Goal: Transaction & Acquisition: Book appointment/travel/reservation

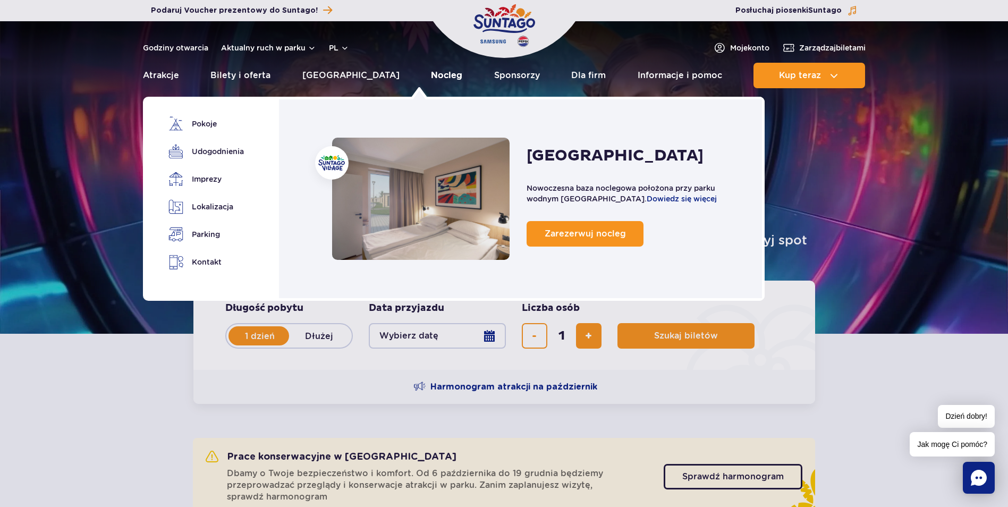
click at [431, 81] on link "Nocleg" at bounding box center [446, 75] width 31 height 25
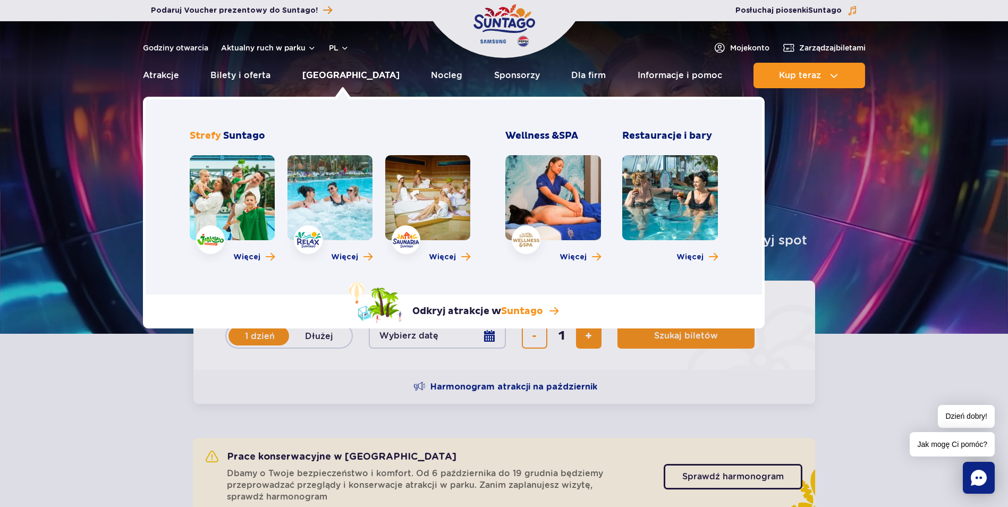
click at [338, 78] on link "[GEOGRAPHIC_DATA]" at bounding box center [350, 75] width 97 height 25
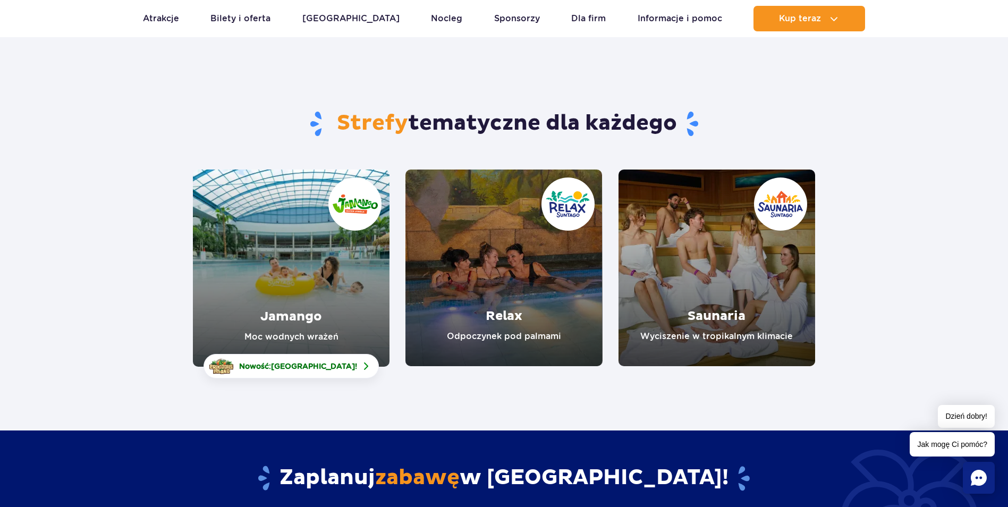
scroll to position [53, 0]
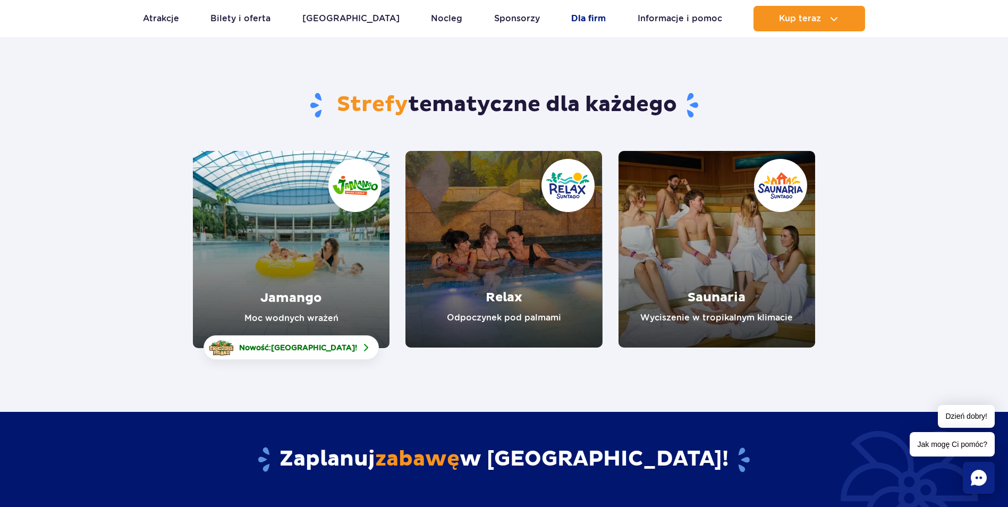
click at [571, 25] on link "Dla firm" at bounding box center [588, 18] width 35 height 25
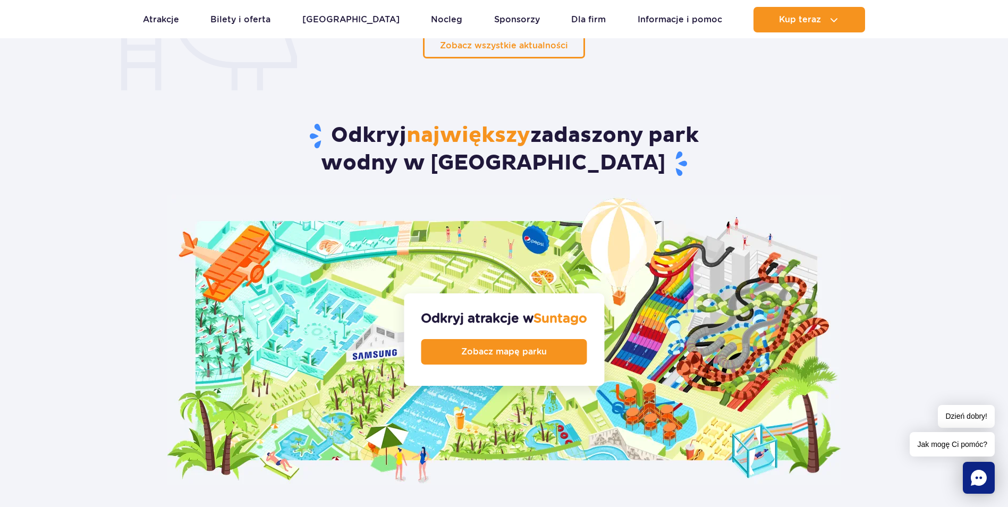
scroll to position [968, 0]
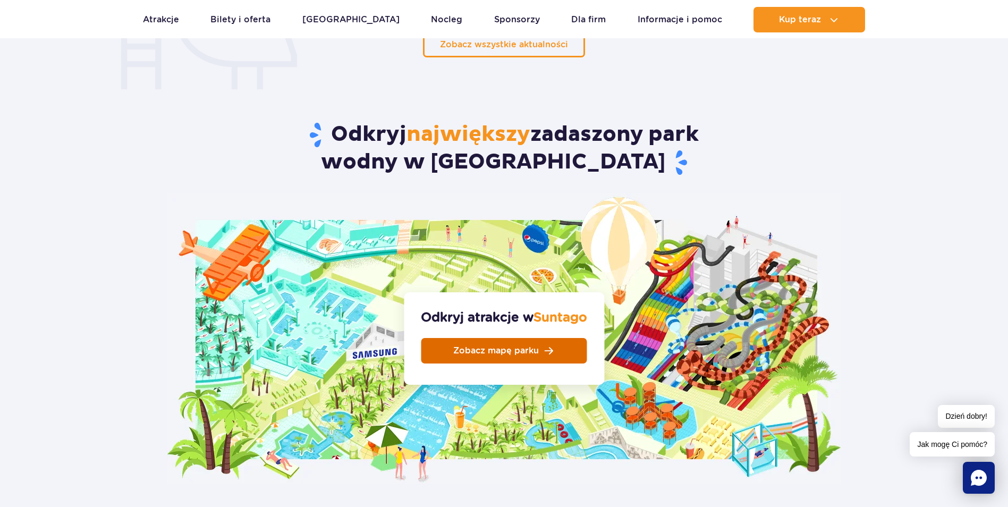
click at [495, 346] on span "Zobacz mapę parku" at bounding box center [496, 350] width 86 height 8
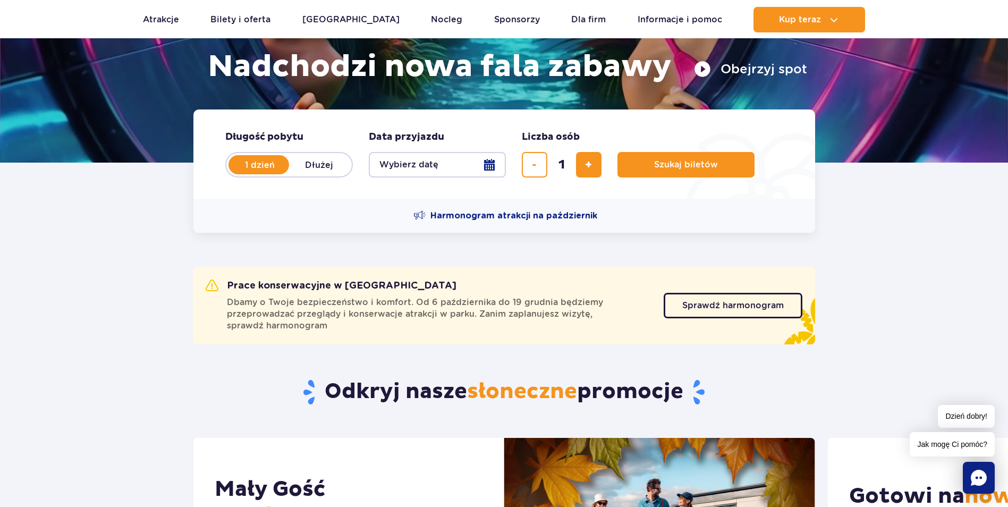
scroll to position [0, 0]
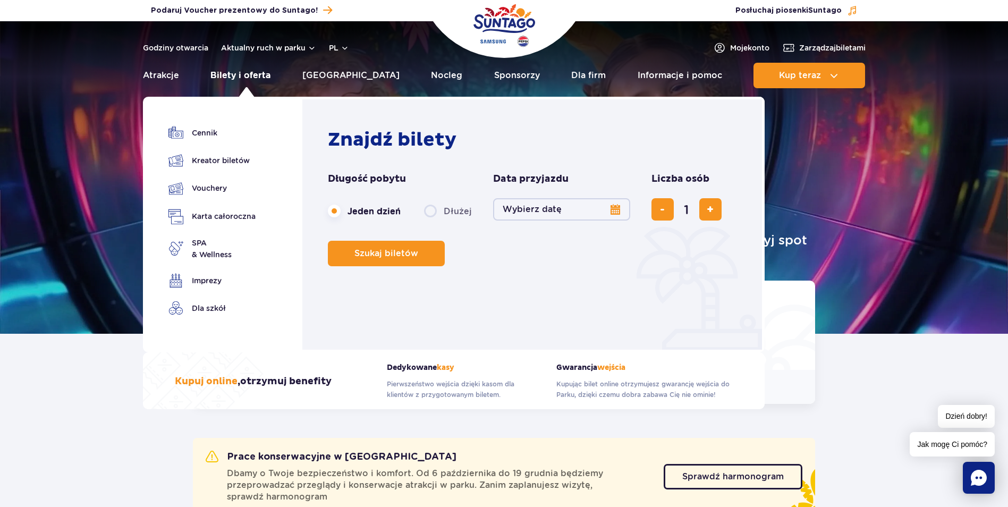
click at [261, 73] on link "Bilety i oferta" at bounding box center [240, 75] width 60 height 25
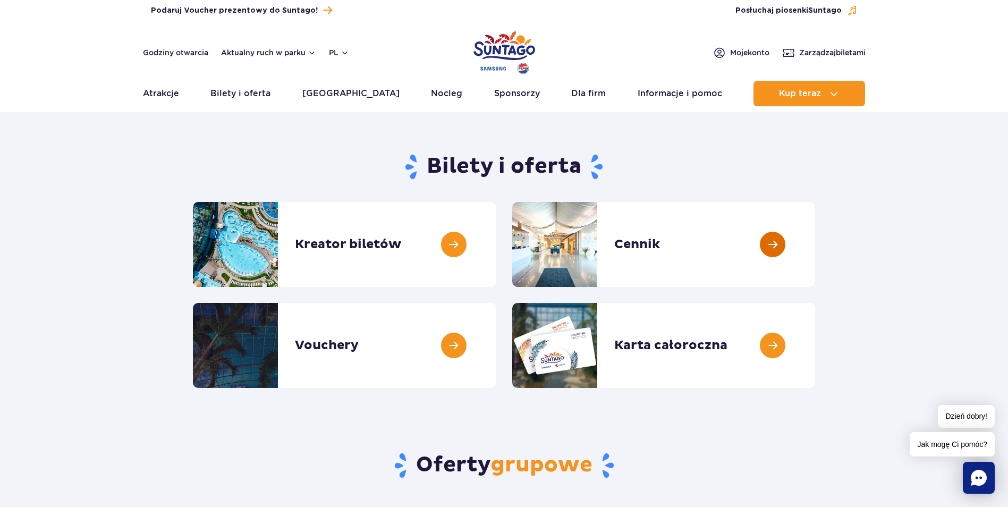
click at [815, 243] on link at bounding box center [815, 244] width 0 height 85
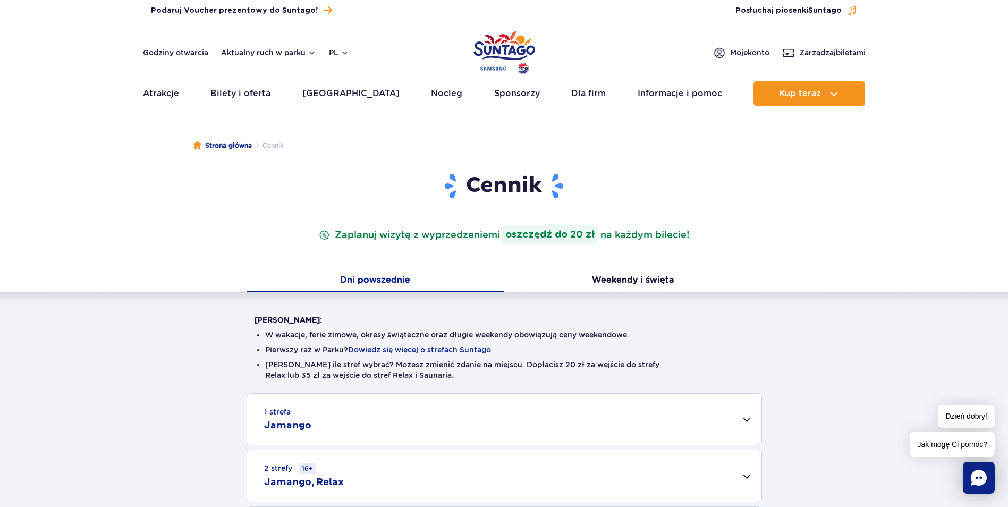
click at [426, 185] on h1 "Cennik" at bounding box center [503, 186] width 499 height 28
click at [897, 244] on div "Cennik Zaplanuj wizytę z wyprzedzeniem i oszczędź do 20 zł na każdym bilecie! D…" at bounding box center [503, 384] width 1023 height 424
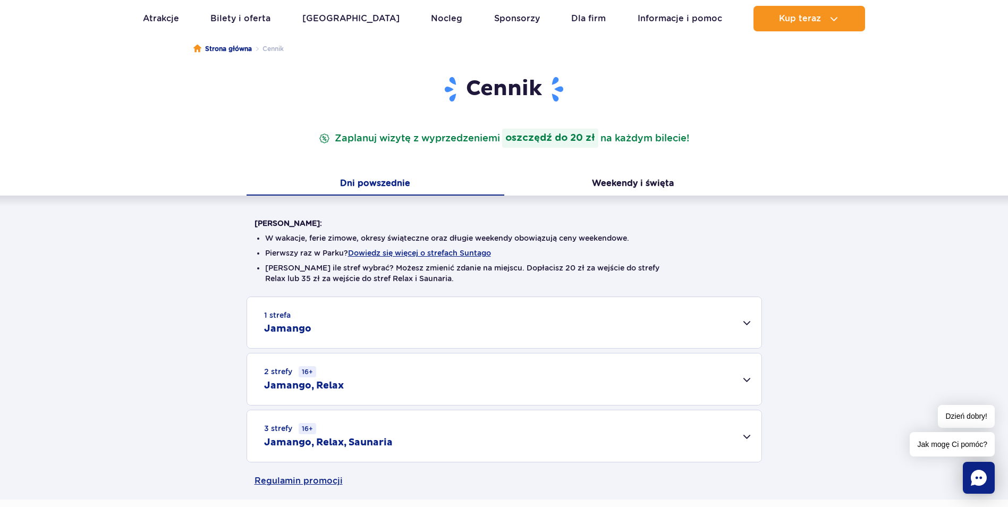
scroll to position [106, 0]
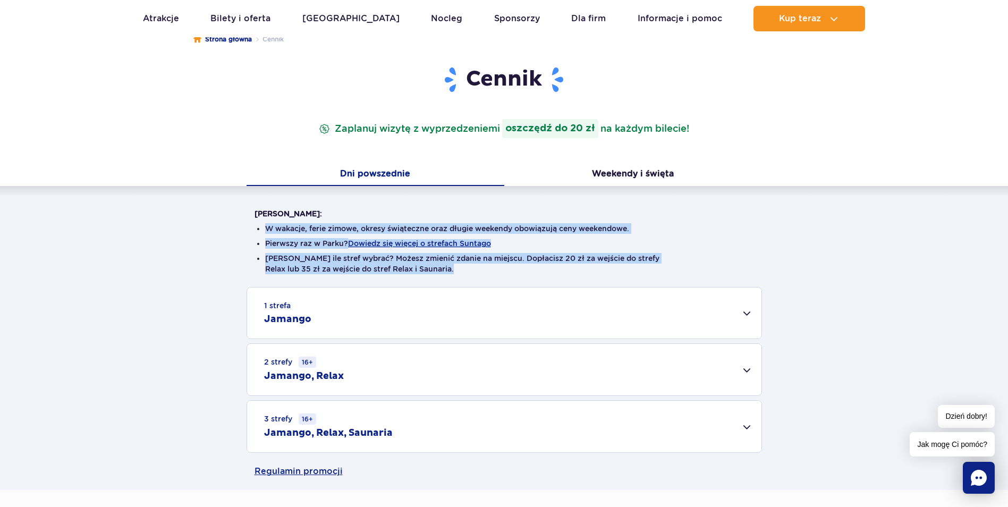
drag, startPoint x: 437, startPoint y: 212, endPoint x: 511, endPoint y: 272, distance: 96.3
click at [511, 272] on div "[PERSON_NAME]: W wakacje, ferie zimowe, okresy świąteczne oraz długie weekendy …" at bounding box center [503, 247] width 499 height 79
click at [511, 272] on li "[PERSON_NAME] ile stref wybrać? Możesz zmienić zdanie na miejscu. Dopłacisz 20 …" at bounding box center [504, 263] width 478 height 21
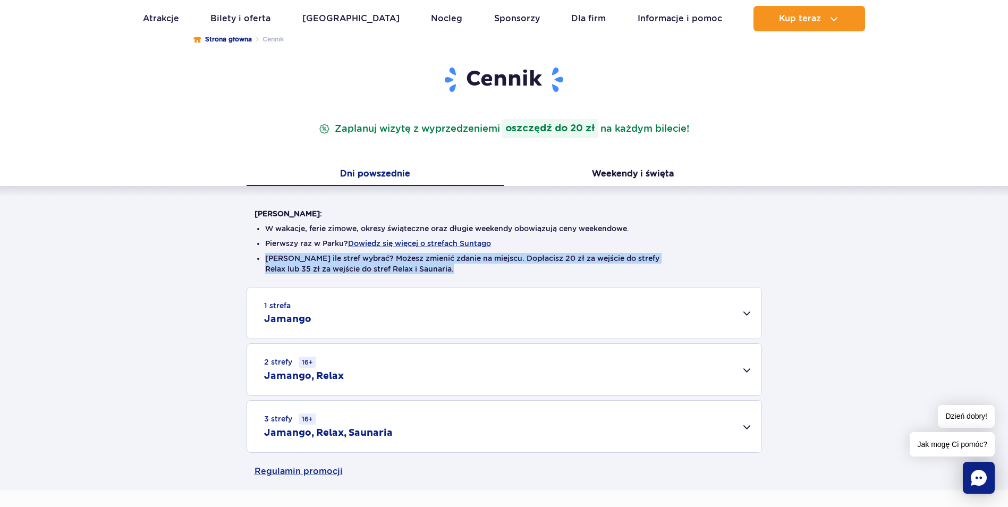
drag, startPoint x: 556, startPoint y: 214, endPoint x: 471, endPoint y: 190, distance: 88.1
click at [487, 194] on div "[PERSON_NAME]: W wakacje, ferie zimowe, okresy świąteczne oraz długie weekendy …" at bounding box center [504, 319] width 1008 height 267
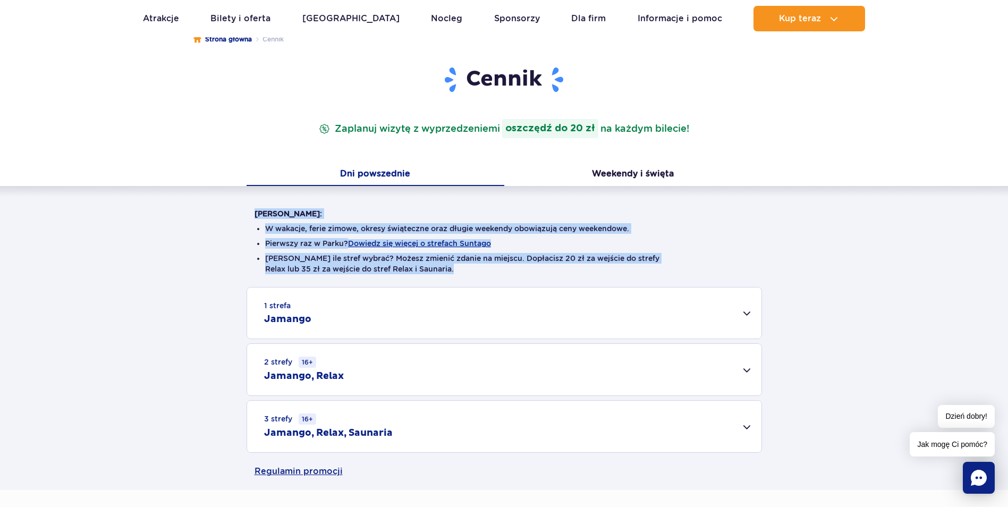
click at [876, 283] on div "[PERSON_NAME]: W wakacje, ferie zimowe, okresy świąteczne oraz długie weekendy …" at bounding box center [504, 319] width 1008 height 267
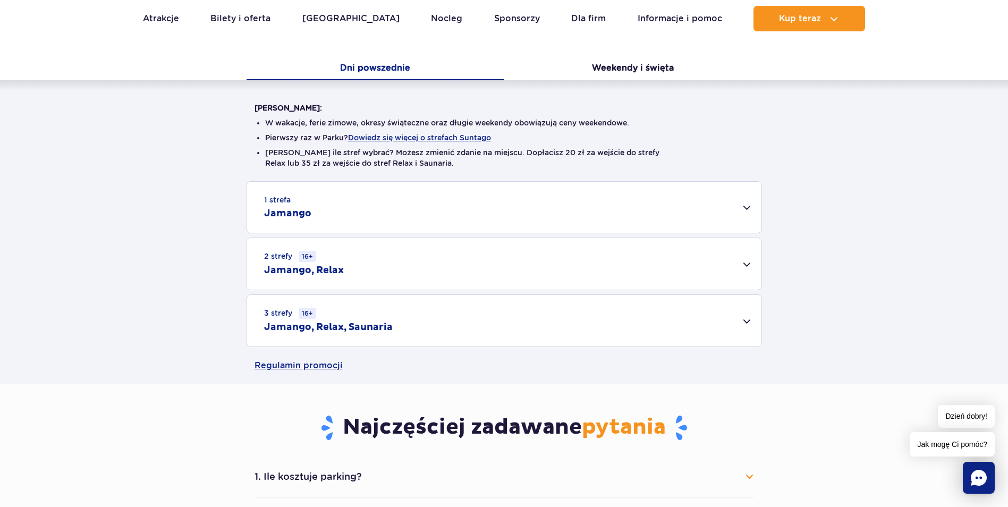
scroll to position [212, 0]
click at [371, 332] on h2 "Jamango, Relax, Saunaria" at bounding box center [328, 326] width 129 height 13
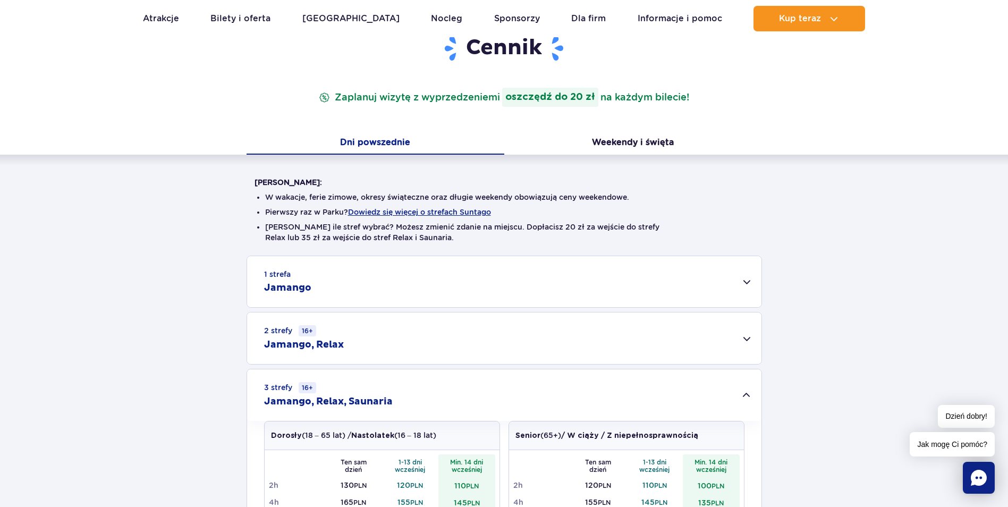
scroll to position [0, 0]
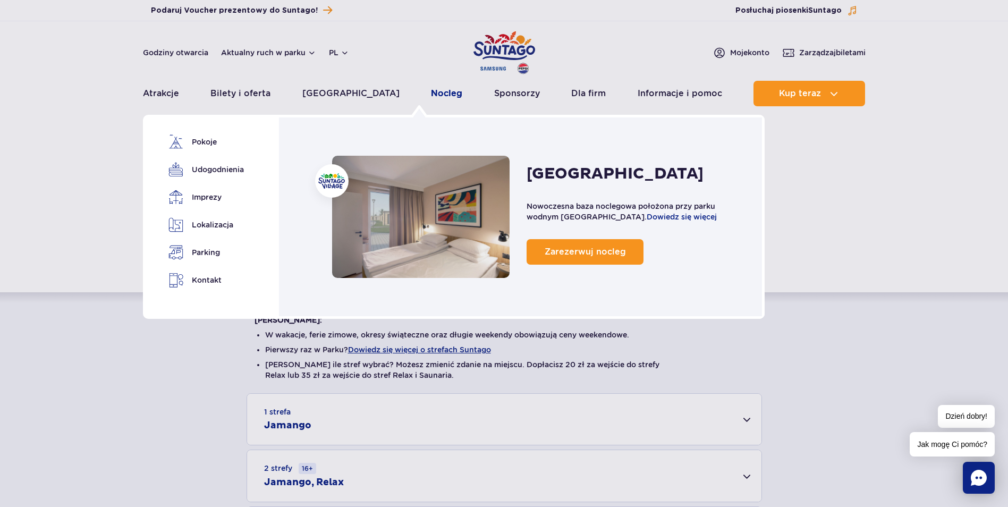
click at [431, 97] on link "Nocleg" at bounding box center [446, 93] width 31 height 25
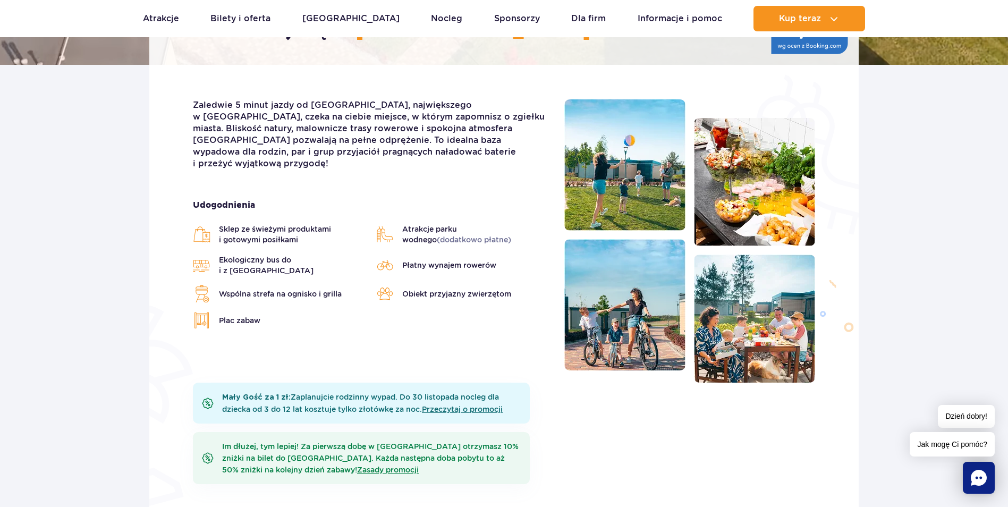
scroll to position [266, 0]
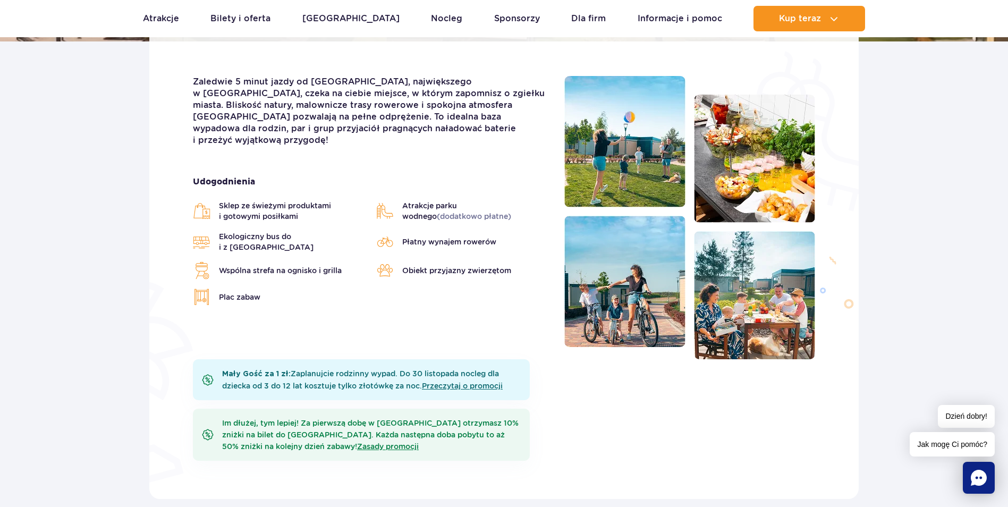
drag, startPoint x: 705, startPoint y: 448, endPoint x: 699, endPoint y: 438, distance: 11.5
click at [699, 438] on div "Mały Gość za 1 zł: Zaplanujcie rodzinny wypad. Do 30 listopada nocleg dla dziec…" at bounding box center [504, 420] width 638 height 123
click at [614, 413] on div "Mały Gość za 1 zł: Zaplanujcie rodzinny wypad. Do 30 listopada nocleg dla dziec…" at bounding box center [504, 420] width 638 height 123
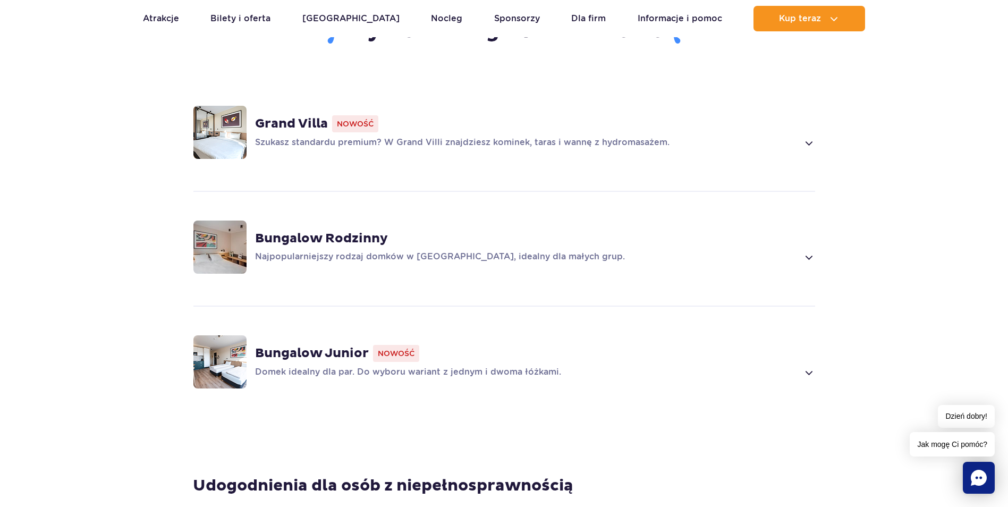
scroll to position [744, 0]
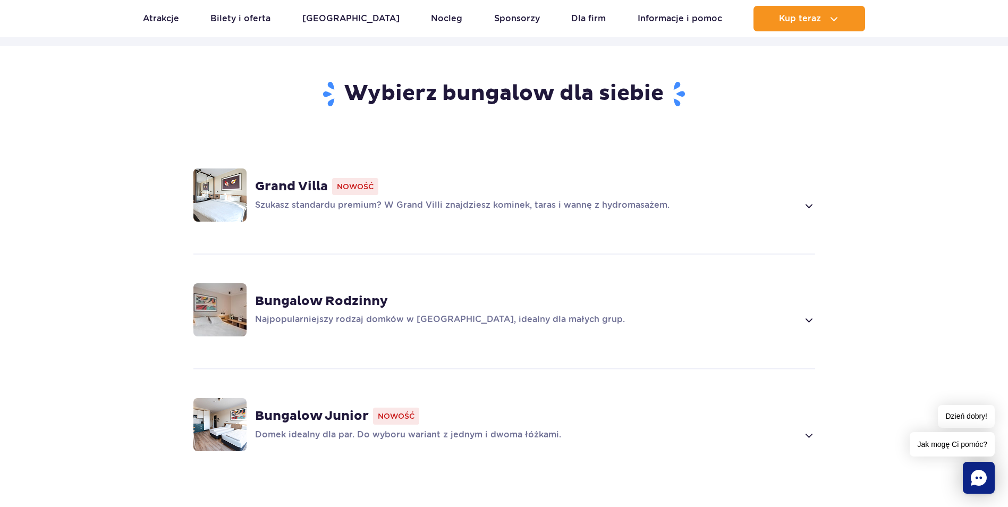
click at [509, 204] on p "Szukasz standardu premium? W Grand Villi znajdziesz kominek, taras i wannę z hy…" at bounding box center [526, 205] width 543 height 13
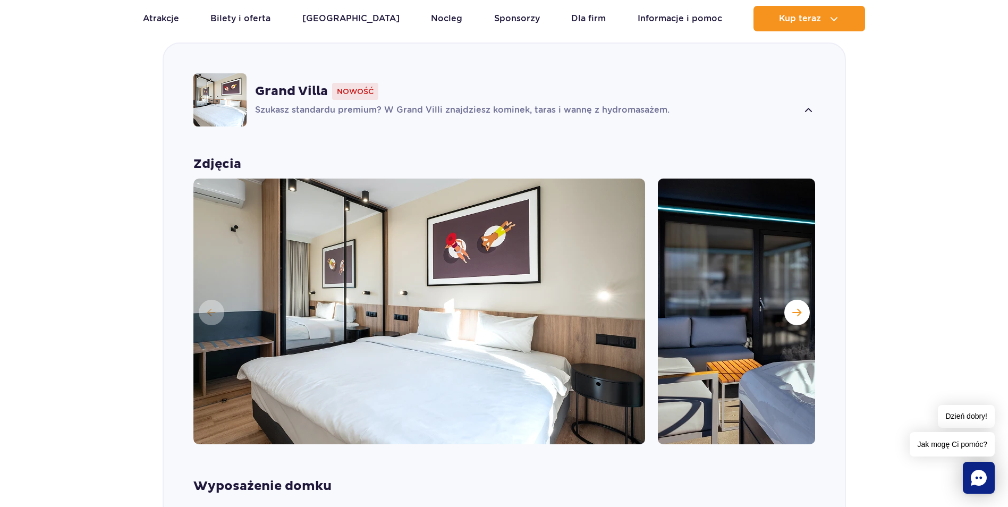
scroll to position [877, 0]
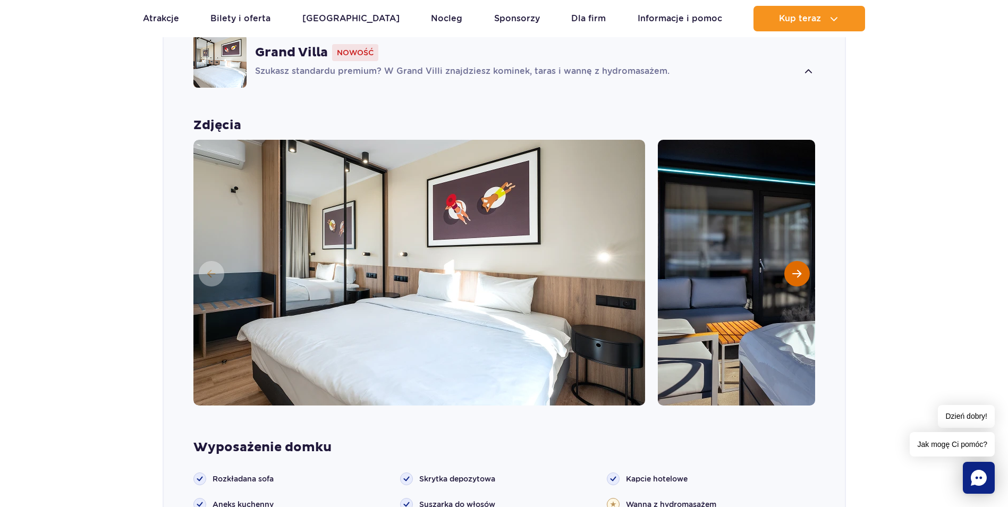
click at [792, 271] on span "Następny slajd" at bounding box center [796, 274] width 9 height 10
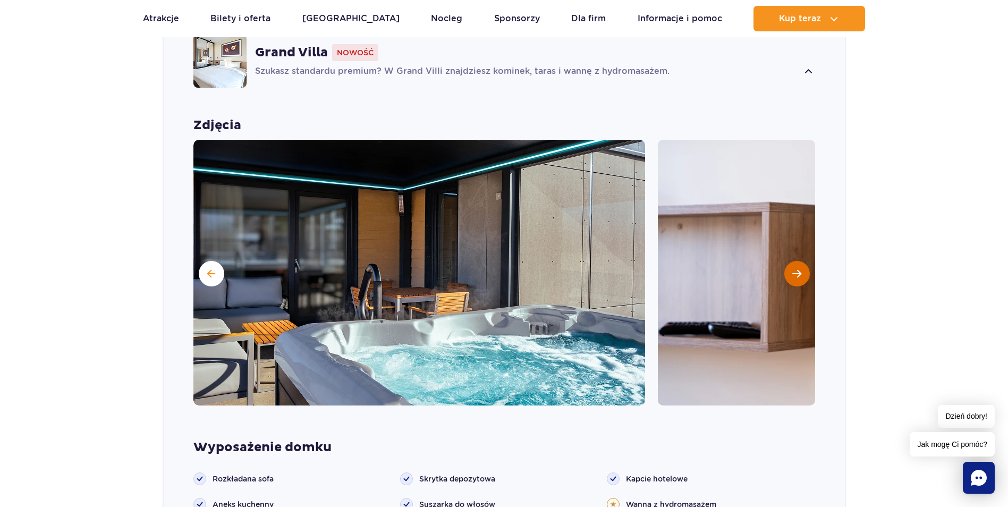
click at [793, 274] on span "Następny slajd" at bounding box center [796, 274] width 9 height 10
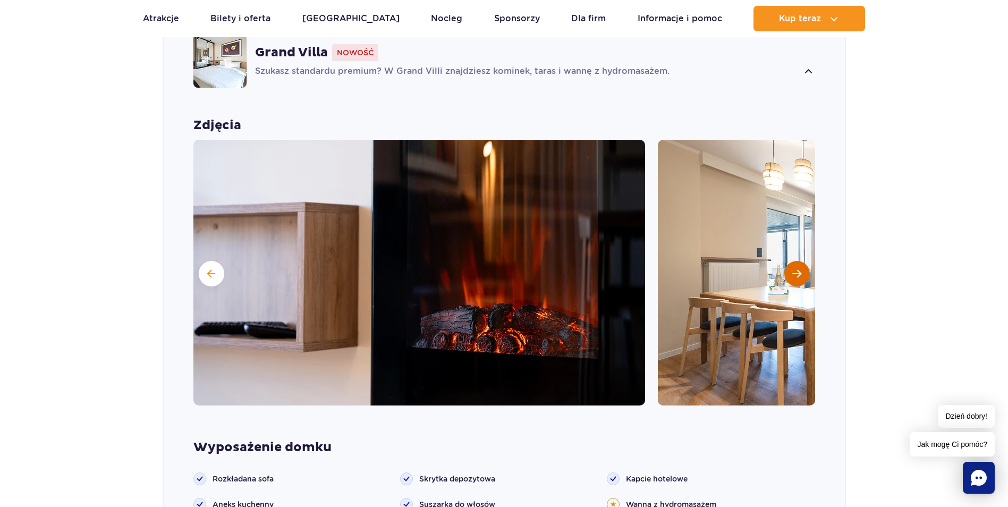
click at [795, 271] on span "Następny slajd" at bounding box center [796, 274] width 9 height 10
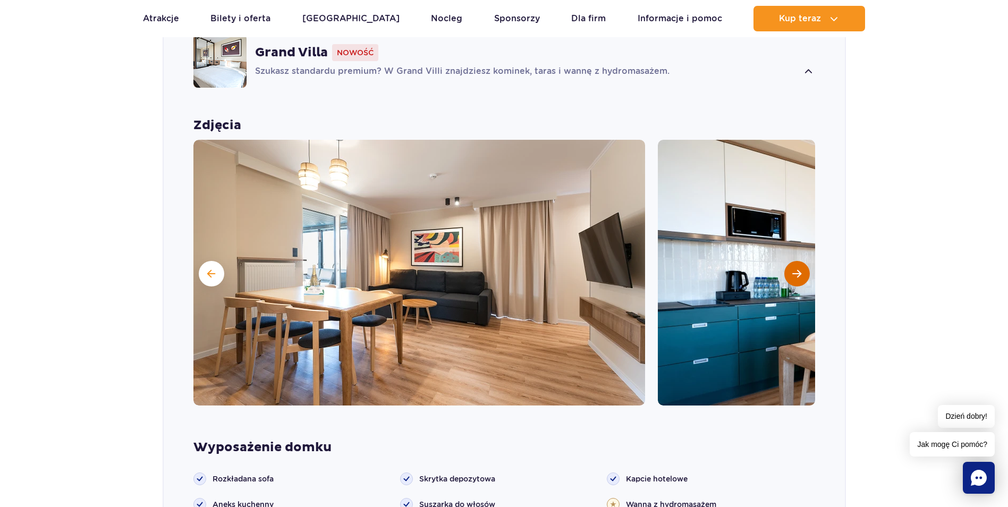
click at [795, 271] on span "Następny slajd" at bounding box center [796, 274] width 9 height 10
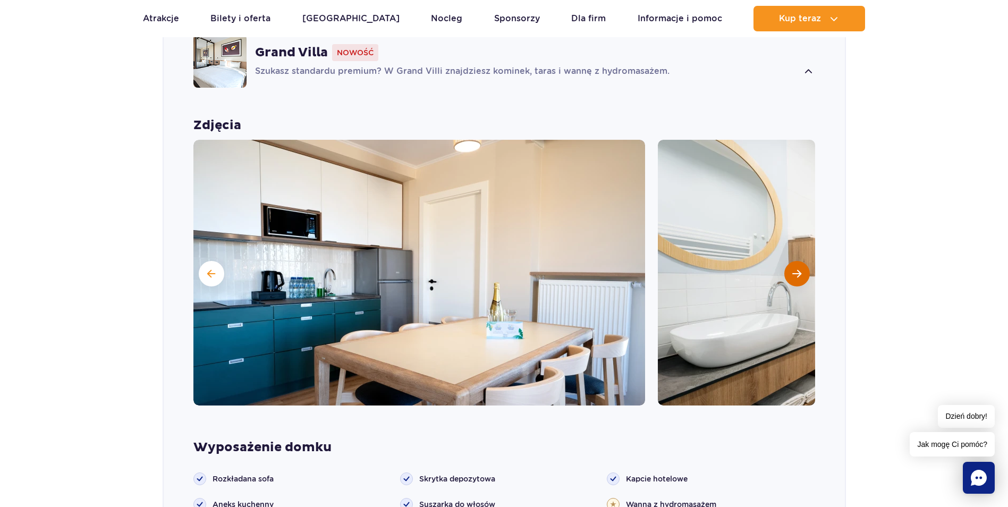
click at [795, 271] on span "Następny slajd" at bounding box center [796, 274] width 9 height 10
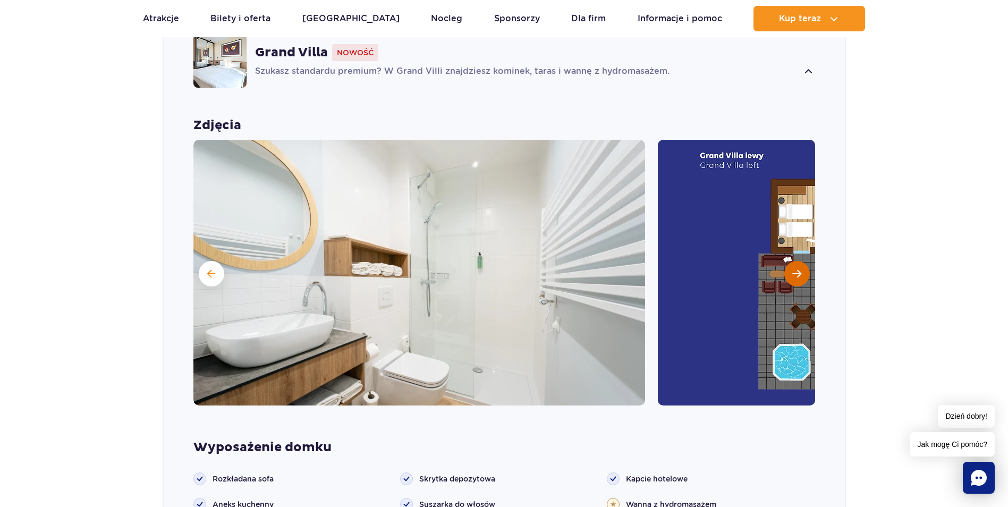
click at [795, 271] on span "Następny slajd" at bounding box center [796, 274] width 9 height 10
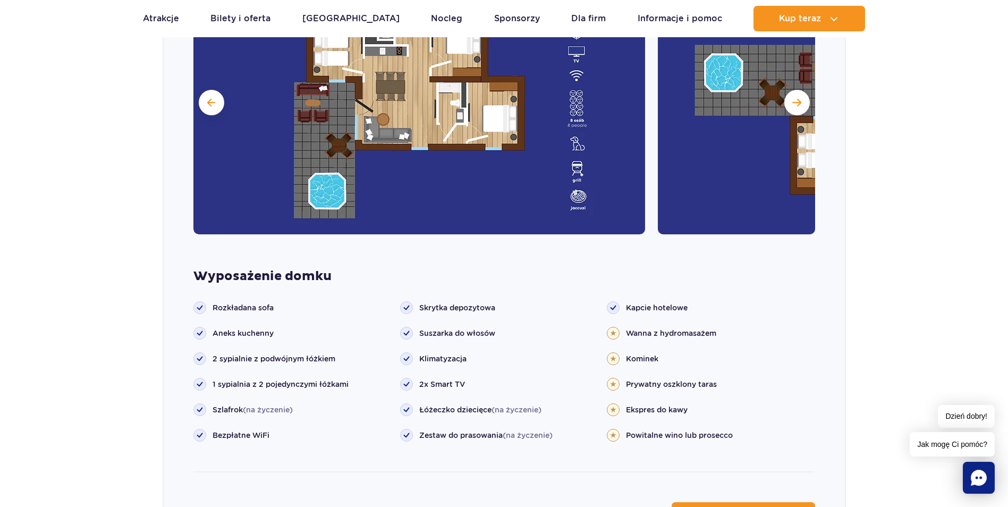
scroll to position [931, 0]
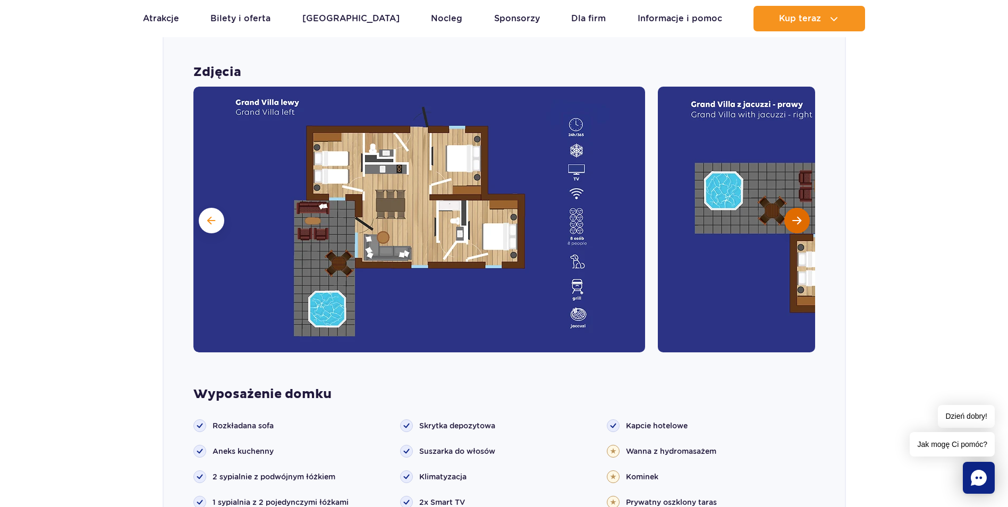
click at [795, 213] on button "Następny slajd" at bounding box center [796, 220] width 25 height 25
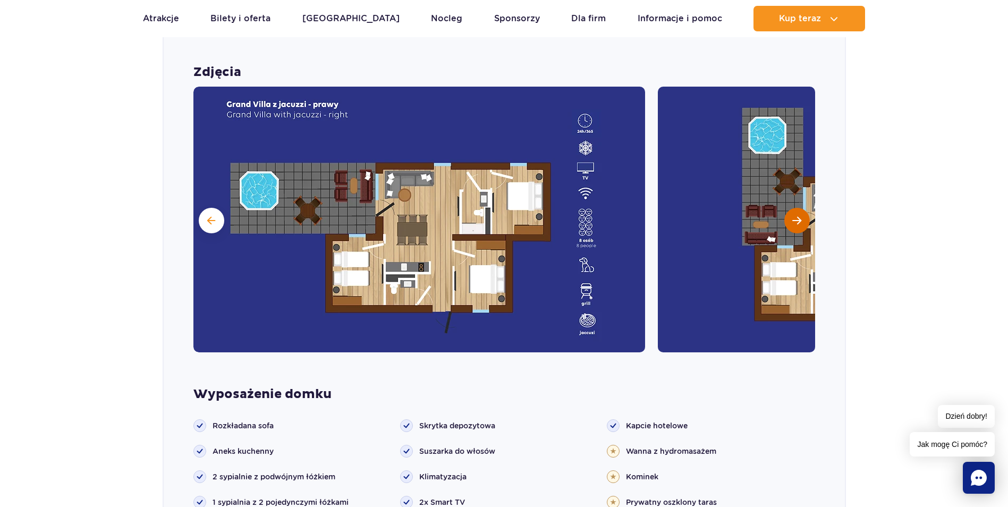
click at [795, 212] on button "Następny slajd" at bounding box center [796, 220] width 25 height 25
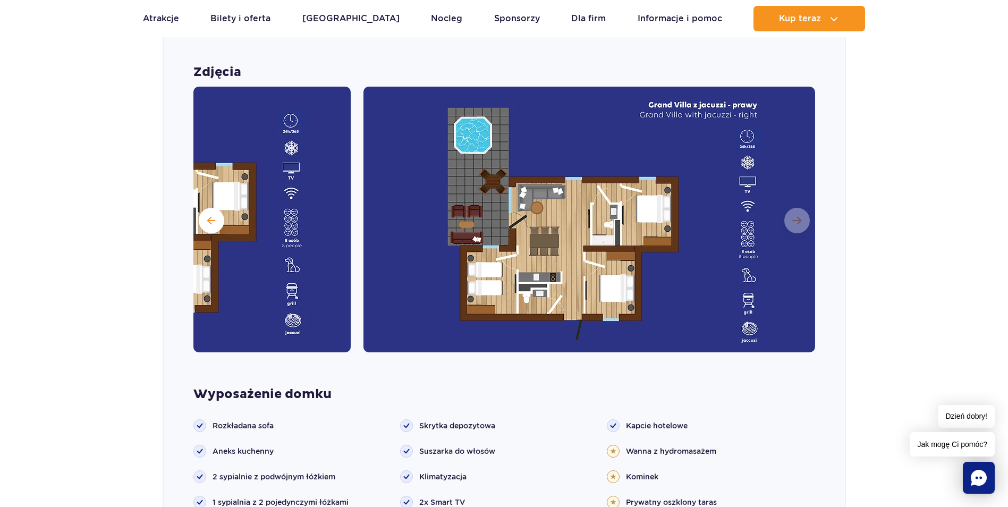
click at [793, 216] on img at bounding box center [588, 220] width 451 height 266
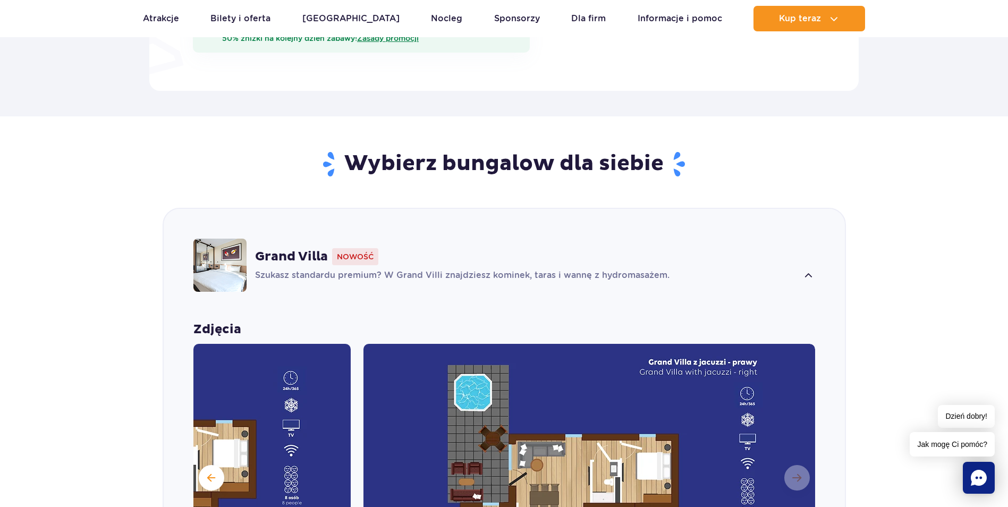
scroll to position [824, 0]
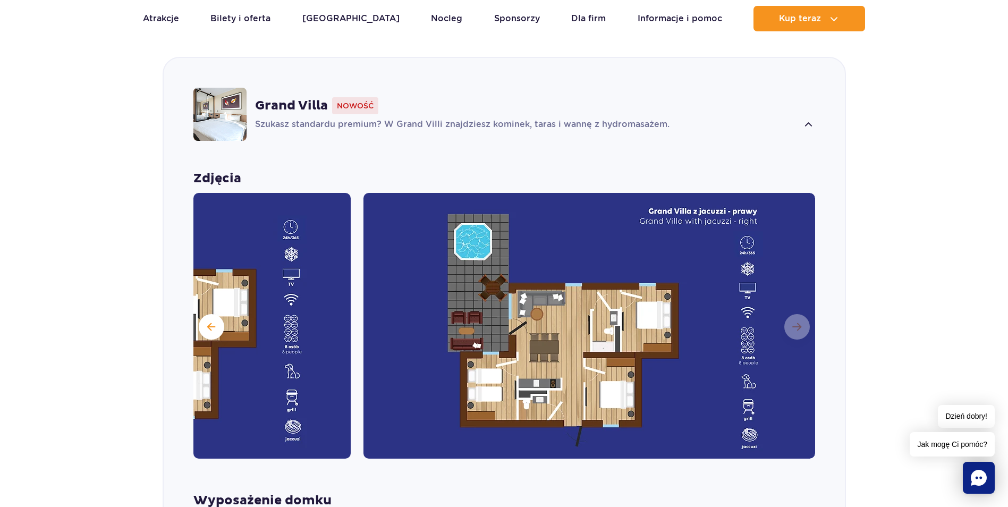
click at [810, 124] on span at bounding box center [808, 124] width 12 height 13
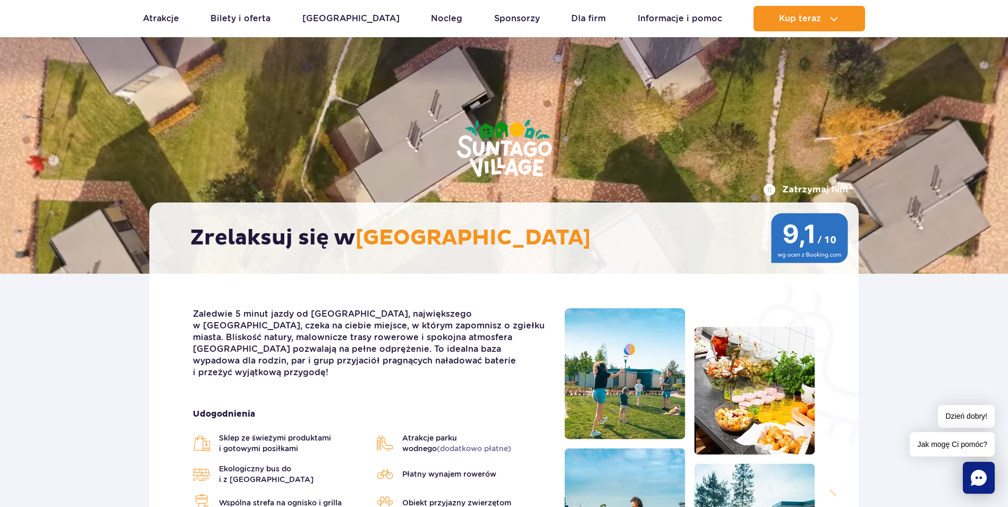
scroll to position [0, 0]
